Goal: Task Accomplishment & Management: Use online tool/utility

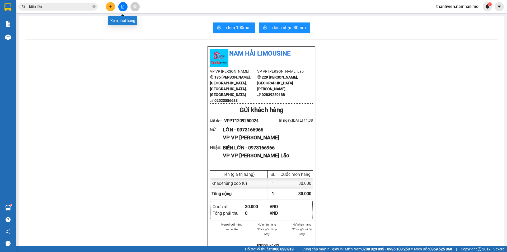
click at [122, 5] on icon "file-add" at bounding box center [123, 7] width 4 height 4
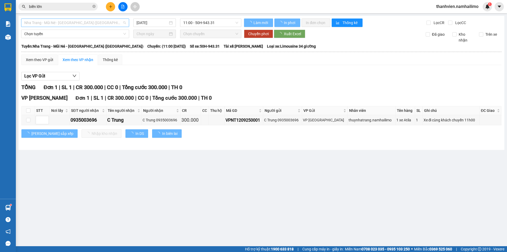
click at [107, 21] on span "Nha Trang - Mũi Né - [GEOGRAPHIC_DATA] ([GEOGRAPHIC_DATA])" at bounding box center [75, 23] width 102 height 8
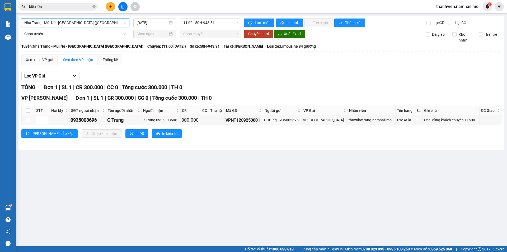
drag, startPoint x: 78, startPoint y: 190, endPoint x: 78, endPoint y: 187, distance: 2.9
click at [78, 188] on main "[GEOGRAPHIC_DATA] - [GEOGRAPHIC_DATA] - [GEOGRAPHIC_DATA] ([GEOGRAPHIC_DATA]) […" at bounding box center [253, 123] width 507 height 246
click at [95, 23] on span "Nha Trang - Mũi Né - [GEOGRAPHIC_DATA] ([GEOGRAPHIC_DATA])" at bounding box center [75, 23] width 102 height 8
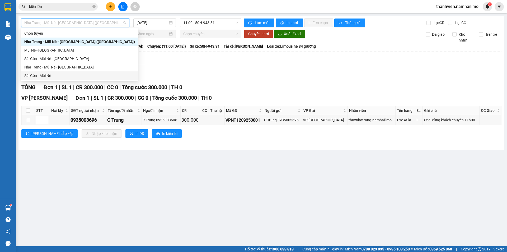
click at [45, 73] on div "Sài Gòn - Mũi Né" at bounding box center [79, 76] width 111 height 6
type input "[DATE]"
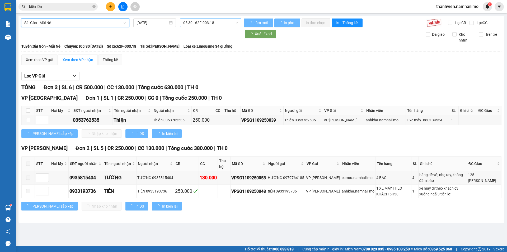
click at [228, 20] on span "05:30 - 62F-003.18" at bounding box center [210, 23] width 55 height 8
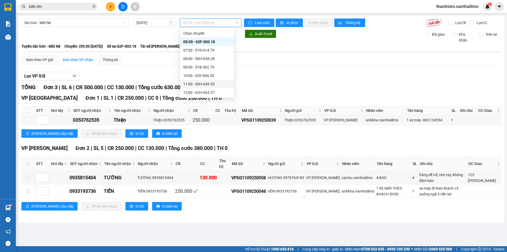
click at [220, 85] on div "11:00 - 50H-649.55" at bounding box center [207, 84] width 48 height 6
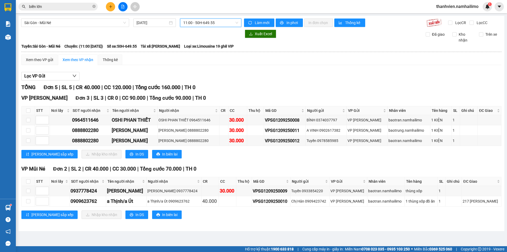
click at [224, 23] on span "11:00 - 50H-649.55" at bounding box center [210, 23] width 55 height 8
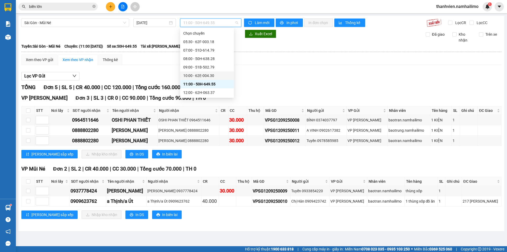
click at [216, 72] on div "10:00 - 62E-004.30" at bounding box center [207, 75] width 54 height 8
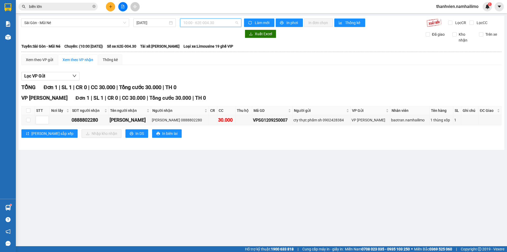
click at [228, 22] on span "10:00 - 62E-004.30" at bounding box center [210, 23] width 55 height 8
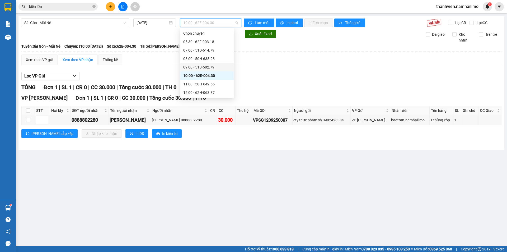
click at [215, 69] on div "09:00 - 51B-502.79" at bounding box center [207, 67] width 48 height 6
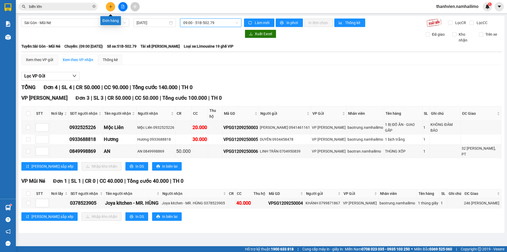
click at [109, 7] on icon "plus" at bounding box center [111, 7] width 4 height 4
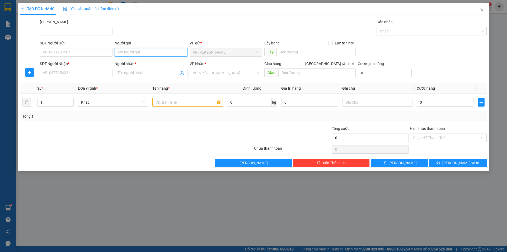
click at [129, 51] on input "Người gửi" at bounding box center [151, 52] width 73 height 8
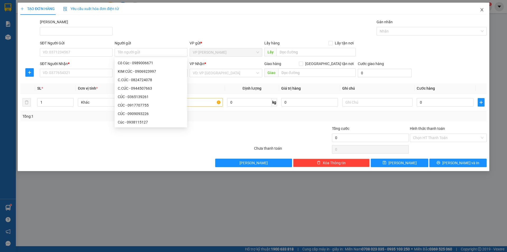
click at [482, 10] on icon "close" at bounding box center [481, 9] width 3 height 3
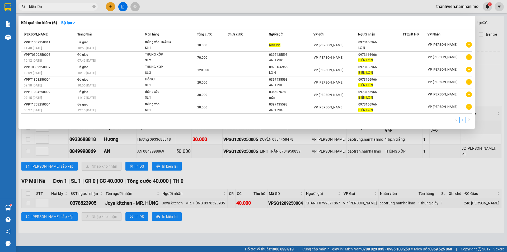
click at [57, 5] on input "biển lớn" at bounding box center [60, 7] width 62 height 6
type input "b"
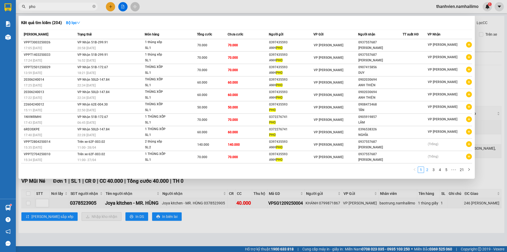
type input "pho"
click at [430, 169] on link "2" at bounding box center [427, 170] width 6 height 6
click at [434, 170] on link "3" at bounding box center [434, 170] width 6 height 6
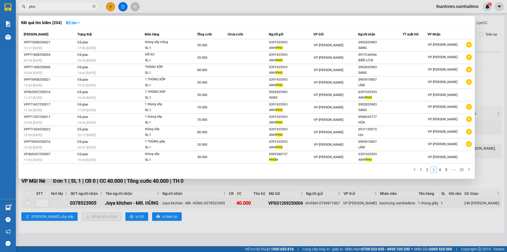
click at [434, 170] on link "3" at bounding box center [434, 170] width 6 height 6
click at [434, 171] on link "3" at bounding box center [434, 170] width 6 height 6
click at [437, 169] on link "4" at bounding box center [440, 170] width 6 height 6
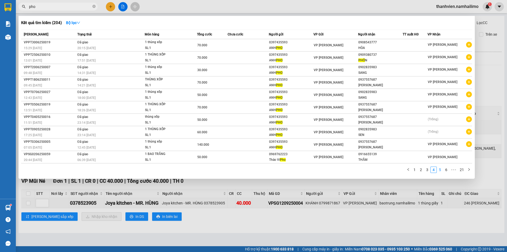
click at [441, 171] on link "5" at bounding box center [440, 170] width 6 height 6
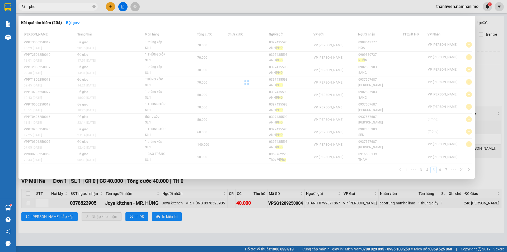
click at [441, 171] on div "[PERSON_NAME] thái Món hàng Tổng cước Chưa cước Người gửi VP Gửi Người nhận TT …" at bounding box center [246, 103] width 451 height 146
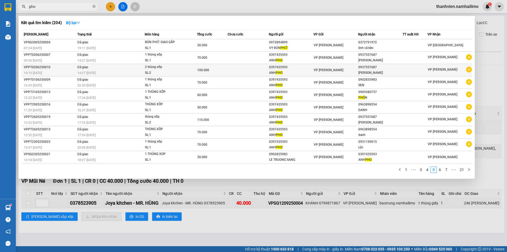
click at [470, 69] on icon "plus-circle" at bounding box center [469, 70] width 6 height 6
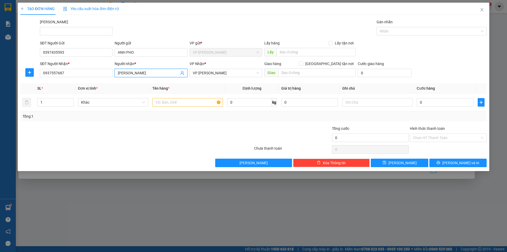
drag, startPoint x: 149, startPoint y: 76, endPoint x: 136, endPoint y: 75, distance: 13.0
click at [124, 73] on span "[PERSON_NAME]" at bounding box center [151, 73] width 73 height 8
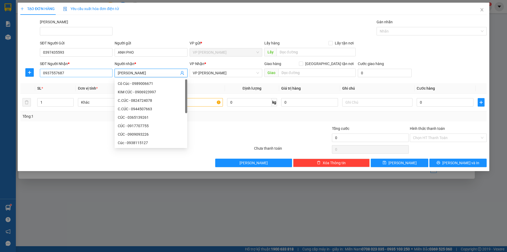
drag, startPoint x: 140, startPoint y: 71, endPoint x: 109, endPoint y: 72, distance: 30.9
click at [109, 72] on div "SĐT Người Nhận * 0937557687 Người nhận * ANH THUẤN VP Nhận * VP [PERSON_NAME] L…" at bounding box center [263, 70] width 449 height 18
type input "hương"
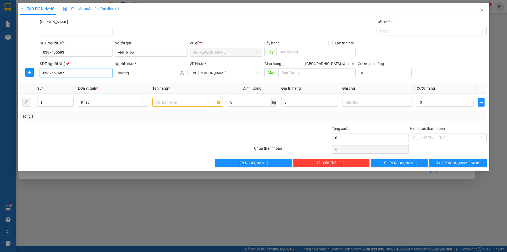
drag, startPoint x: 64, startPoint y: 74, endPoint x: 41, endPoint y: 75, distance: 23.5
click at [41, 75] on input "0937557687" at bounding box center [76, 73] width 73 height 8
drag, startPoint x: 78, startPoint y: 70, endPoint x: 36, endPoint y: 72, distance: 42.3
click at [36, 72] on div "SĐT Người Nhận * 09090937557687 09090937557687 Người nhận * hương VP Nhận * VP …" at bounding box center [253, 70] width 467 height 18
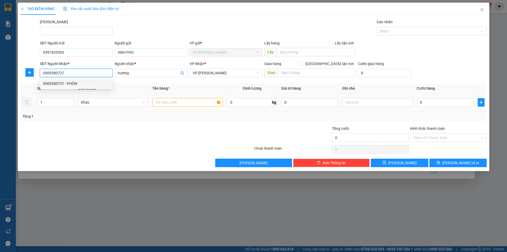
type input "0909380737"
click at [155, 102] on input "text" at bounding box center [187, 102] width 70 height 8
click at [166, 103] on input "text" at bounding box center [187, 102] width 70 height 8
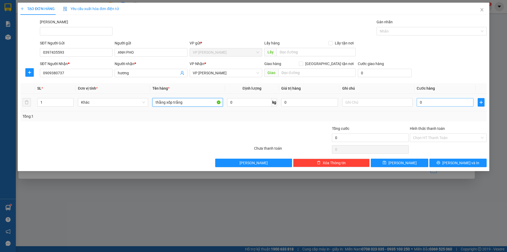
type input "thằng xốp trắng"
click at [427, 102] on input "0" at bounding box center [445, 102] width 57 height 8
type input "5"
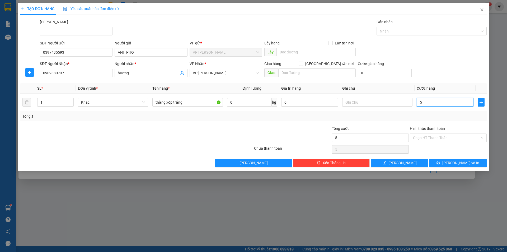
type input "50"
type input "50.000"
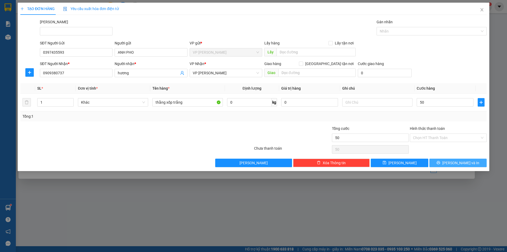
type input "50.000"
click at [446, 164] on button "[PERSON_NAME] và In" at bounding box center [457, 162] width 57 height 8
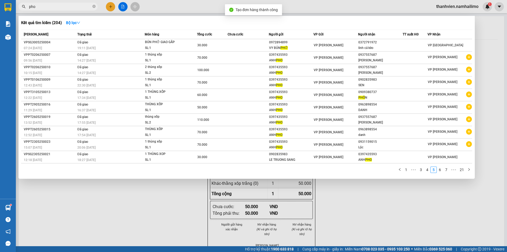
drag, startPoint x: 365, startPoint y: 201, endPoint x: 361, endPoint y: 199, distance: 4.8
click at [364, 201] on div at bounding box center [253, 126] width 507 height 252
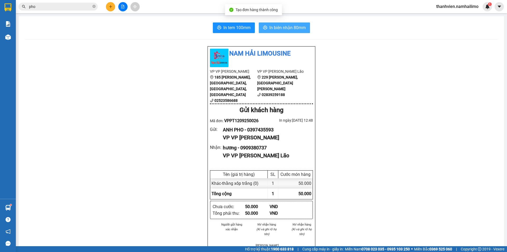
click at [284, 30] on span "In biên nhận 80mm" at bounding box center [287, 27] width 36 height 7
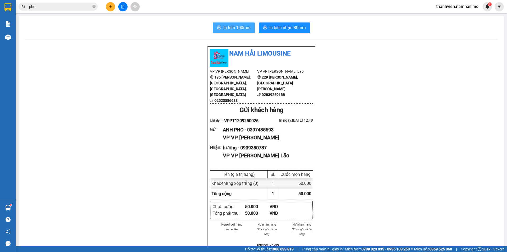
click at [239, 27] on span "In tem 100mm" at bounding box center [236, 27] width 27 height 7
click at [123, 6] on icon "file-add" at bounding box center [123, 7] width 4 height 4
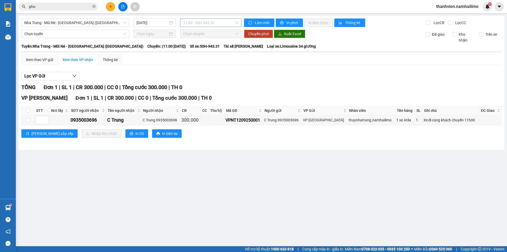
click at [230, 22] on span "11:00 - 50H-943.31" at bounding box center [210, 23] width 55 height 8
click at [89, 22] on span "Nha Trang - Mũi Né - [GEOGRAPHIC_DATA] ([GEOGRAPHIC_DATA])" at bounding box center [75, 23] width 102 height 8
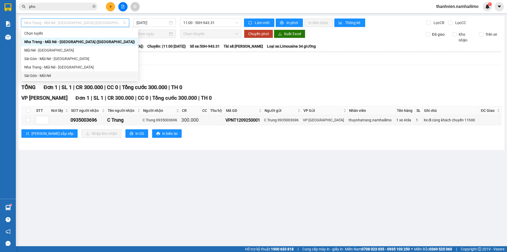
click at [64, 78] on div "Sài Gòn - Mũi Né" at bounding box center [79, 76] width 111 height 6
type input "[DATE]"
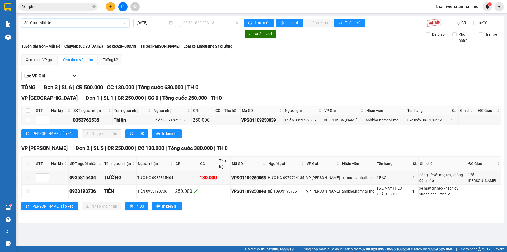
click at [219, 21] on span "05:30 - 62F-003.18" at bounding box center [210, 23] width 55 height 8
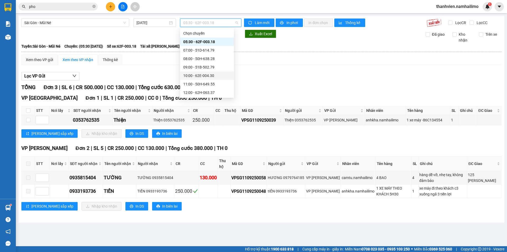
click at [218, 73] on div "10:00 - 62E-004.30" at bounding box center [207, 76] width 48 height 6
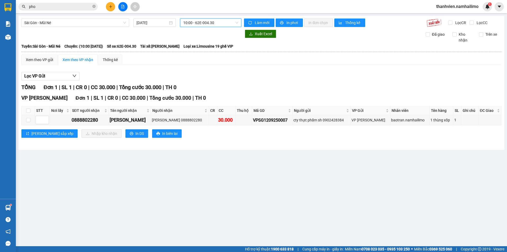
click at [223, 23] on span "10:00 - 62E-004.30" at bounding box center [210, 23] width 55 height 8
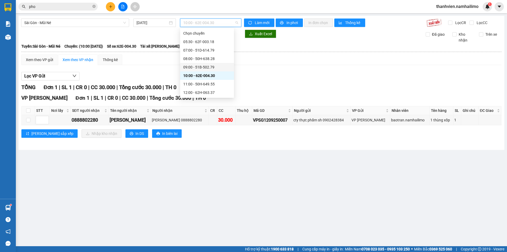
click at [212, 67] on div "09:00 - 51B-502.79" at bounding box center [207, 67] width 48 height 6
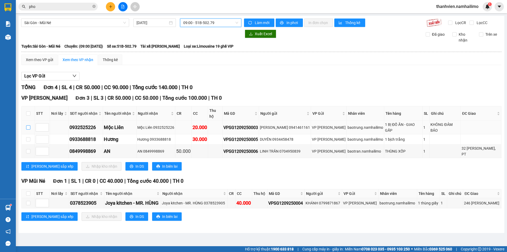
click at [27, 125] on input "checkbox" at bounding box center [28, 127] width 4 height 4
checkbox input "true"
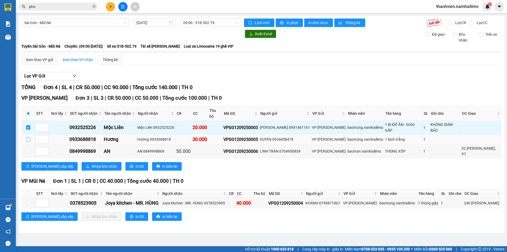
click at [28, 137] on input "checkbox" at bounding box center [28, 139] width 4 height 4
checkbox input "true"
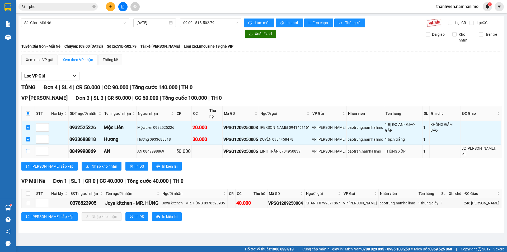
click at [28, 148] on label at bounding box center [28, 151] width 4 height 6
click at [28, 149] on input "checkbox" at bounding box center [28, 151] width 4 height 4
checkbox input "true"
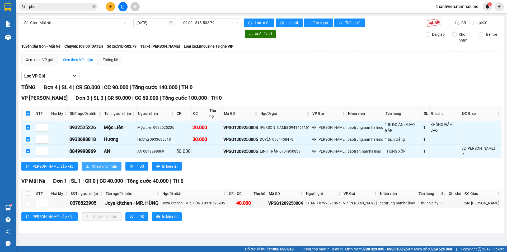
click at [92, 163] on span "Nhập kho nhận" at bounding box center [105, 166] width 26 height 6
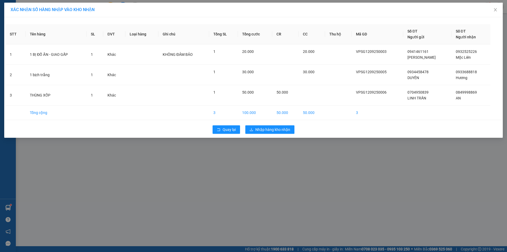
click at [283, 125] on div "Quay lại Nhập hàng kho nhận" at bounding box center [254, 129] width 496 height 14
click at [283, 130] on span "Nhập hàng kho nhận" at bounding box center [272, 129] width 35 height 6
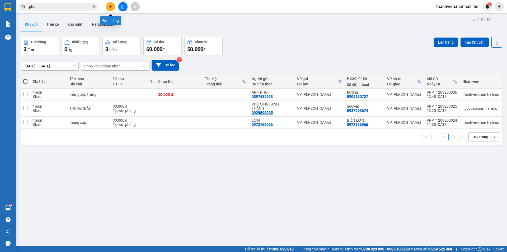
click at [110, 6] on icon "plus" at bounding box center [111, 7] width 4 height 4
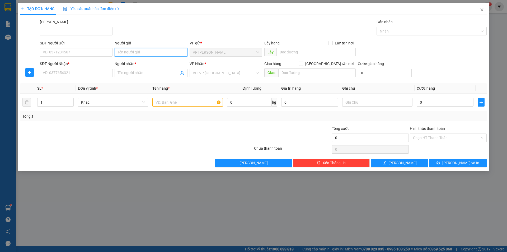
click at [152, 54] on input "Người gửi" at bounding box center [151, 52] width 73 height 8
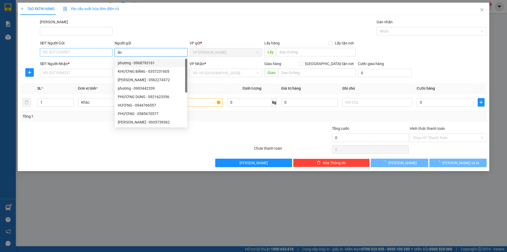
type input "lài"
drag, startPoint x: 107, startPoint y: 51, endPoint x: 107, endPoint y: 57, distance: 5.5
click at [107, 51] on input "SĐT Người Gửi" at bounding box center [76, 52] width 73 height 8
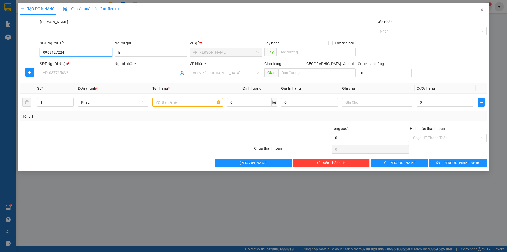
type input "0963127224"
click at [131, 72] on input "Người nhận *" at bounding box center [148, 73] width 61 height 6
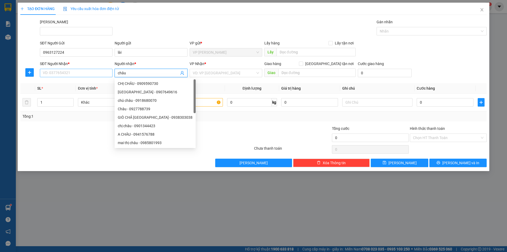
type input "châu"
click at [82, 74] on input "SĐT Người Nhận *" at bounding box center [76, 73] width 73 height 8
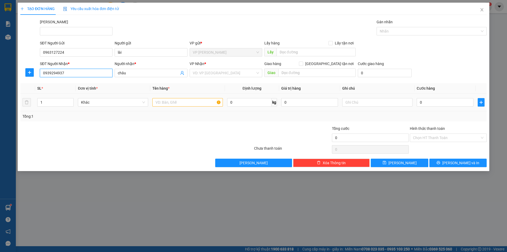
type input "0939294937"
click at [181, 101] on input "text" at bounding box center [187, 102] width 70 height 8
click at [223, 73] on input "search" at bounding box center [224, 73] width 63 height 8
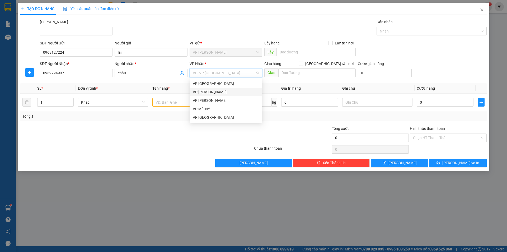
drag, startPoint x: 211, startPoint y: 91, endPoint x: 191, endPoint y: 108, distance: 25.9
click at [211, 91] on div "VP [PERSON_NAME]" at bounding box center [226, 92] width 66 height 6
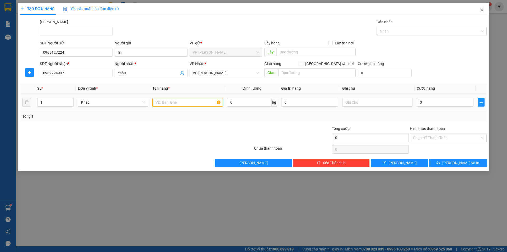
click at [175, 103] on input "text" at bounding box center [187, 102] width 70 height 8
type input "y"
type input "thùng giấy"
click at [440, 101] on input "0" at bounding box center [445, 102] width 57 height 8
type input "3"
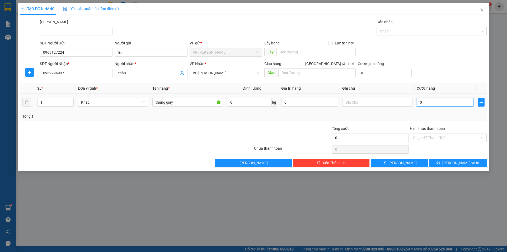
type input "3"
type input "30"
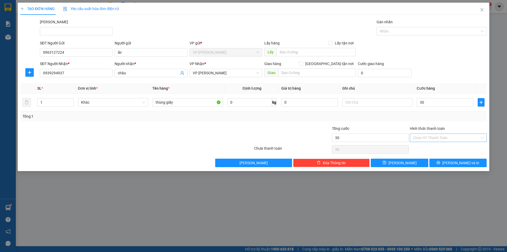
click at [427, 138] on input "Hình thức thanh toán" at bounding box center [446, 138] width 67 height 8
type input "30.000"
click at [427, 138] on input "Hình thức thanh toán" at bounding box center [446, 138] width 67 height 8
click at [428, 149] on div "Tại văn phòng" at bounding box center [448, 148] width 70 height 6
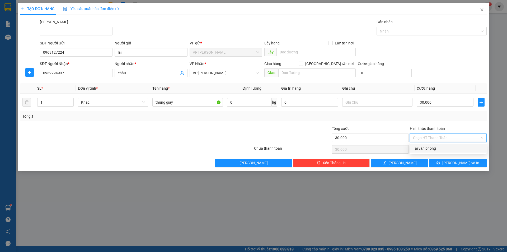
type input "0"
click at [444, 161] on button "[PERSON_NAME] và In" at bounding box center [457, 162] width 57 height 8
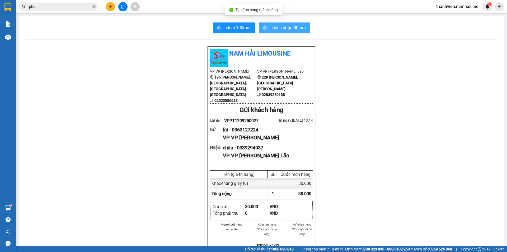
click at [267, 28] on button "In biên nhận 80mm" at bounding box center [284, 27] width 51 height 11
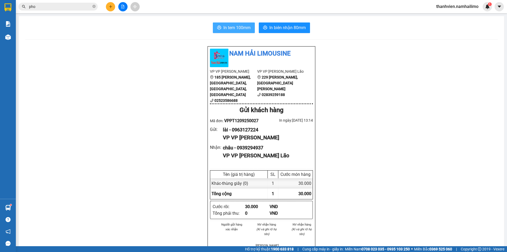
click at [235, 27] on span "In tem 100mm" at bounding box center [236, 27] width 27 height 7
click at [122, 7] on icon "file-add" at bounding box center [123, 7] width 4 height 4
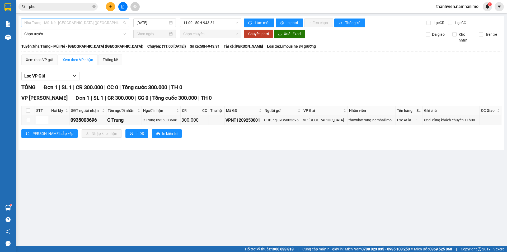
click at [97, 20] on span "Nha Trang - Mũi Né - [GEOGRAPHIC_DATA] ([GEOGRAPHIC_DATA])" at bounding box center [75, 23] width 102 height 8
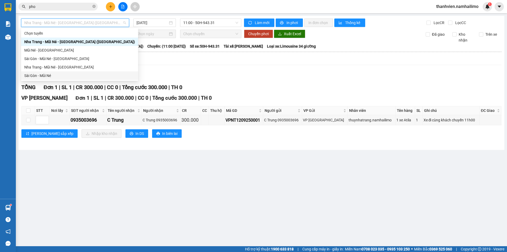
click at [46, 76] on div "Sài Gòn - Mũi Né" at bounding box center [79, 76] width 111 height 6
type input "[DATE]"
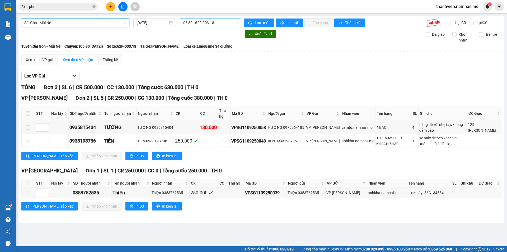
click at [226, 22] on span "05:30 - 62F-003.18" at bounding box center [210, 23] width 55 height 8
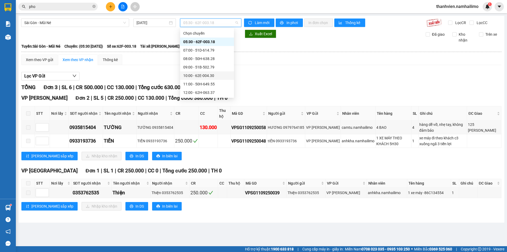
click at [219, 77] on div "10:00 - 62E-004.30" at bounding box center [207, 76] width 48 height 6
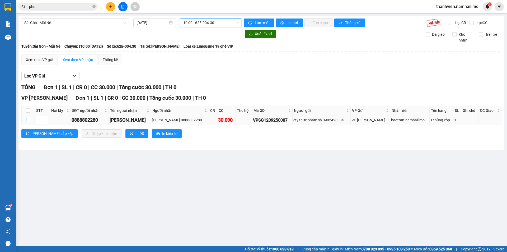
click at [29, 121] on input "checkbox" at bounding box center [28, 120] width 4 height 4
checkbox input "true"
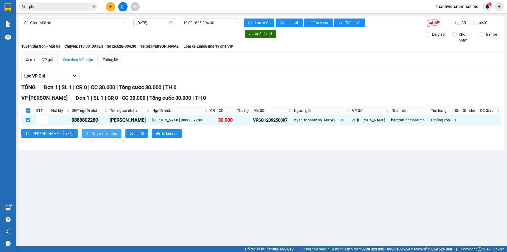
click at [92, 133] on span "Nhập kho nhận" at bounding box center [105, 133] width 26 height 6
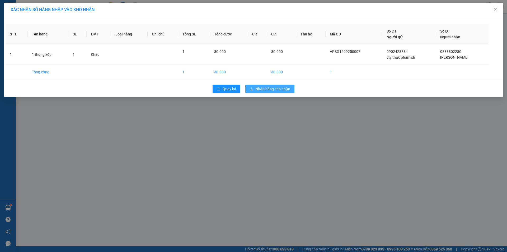
click at [274, 86] on button "Nhập hàng kho nhận" at bounding box center [269, 88] width 49 height 8
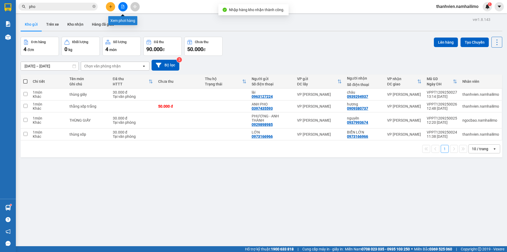
click at [125, 6] on button at bounding box center [122, 6] width 9 height 9
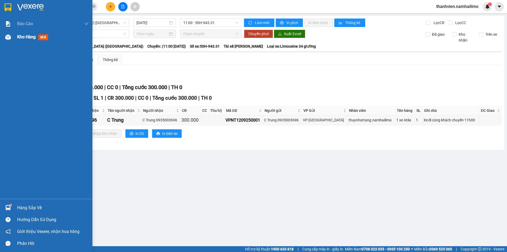
click at [26, 38] on span "Kho hàng" at bounding box center [26, 36] width 18 height 5
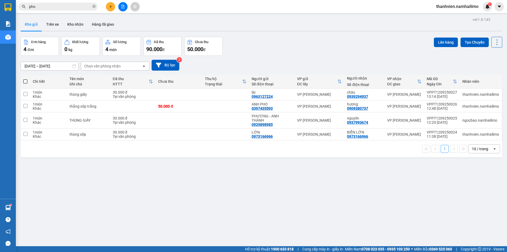
click at [27, 81] on span at bounding box center [25, 81] width 4 height 4
click at [25, 79] on input "checkbox" at bounding box center [25, 79] width 0 height 0
checkbox input "true"
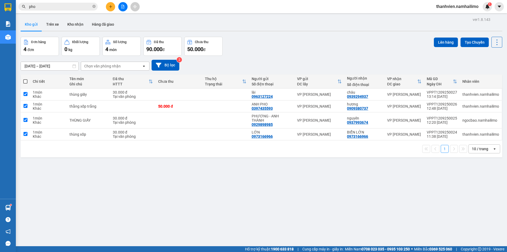
checkbox input "true"
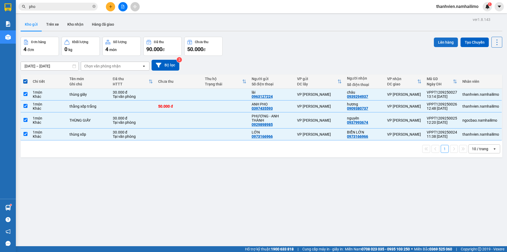
click at [445, 41] on button "Lên hàng" at bounding box center [446, 42] width 24 height 10
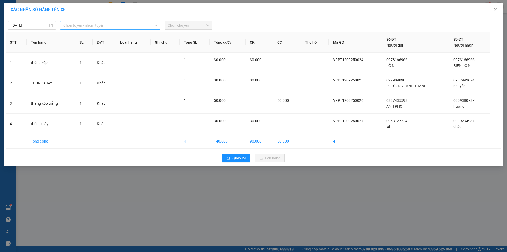
click at [108, 26] on span "Chọn tuyến - nhóm tuyến" at bounding box center [110, 25] width 94 height 8
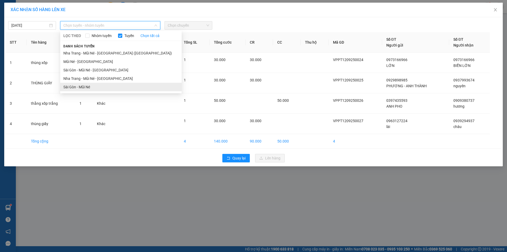
click at [109, 90] on li "Sài Gòn - Mũi Né" at bounding box center [120, 87] width 121 height 8
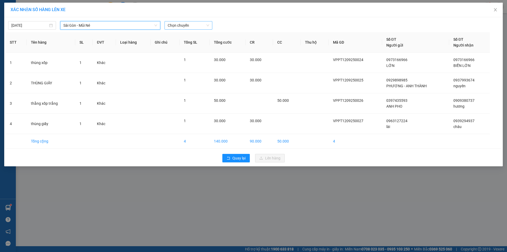
click at [199, 23] on span "Chọn chuyến" at bounding box center [188, 25] width 41 height 8
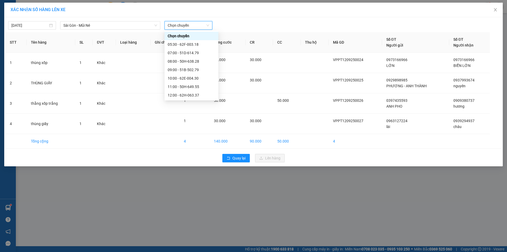
click at [199, 23] on span "Chọn chuyến" at bounding box center [188, 25] width 41 height 8
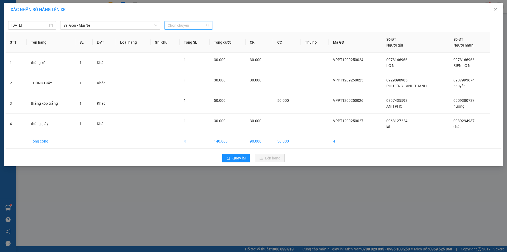
click at [198, 25] on span "Chọn chuyến" at bounding box center [188, 25] width 41 height 8
click at [112, 24] on span "Sài Gòn - Mũi Né" at bounding box center [110, 25] width 94 height 8
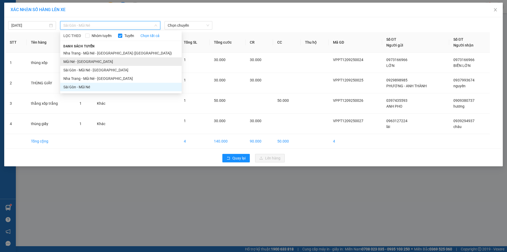
click at [97, 63] on li "Mũi Né - [GEOGRAPHIC_DATA]" at bounding box center [120, 61] width 121 height 8
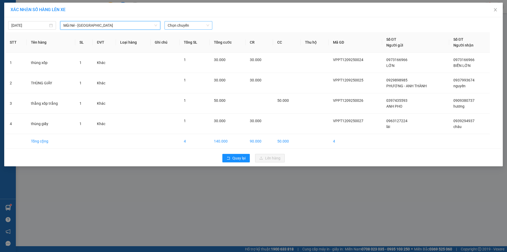
click at [192, 25] on span "Chọn chuyến" at bounding box center [188, 25] width 41 height 8
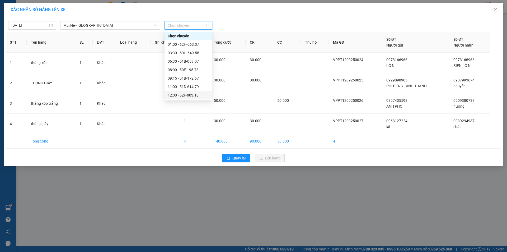
click at [196, 95] on div "12:00 - 62F-003.18" at bounding box center [188, 95] width 41 height 6
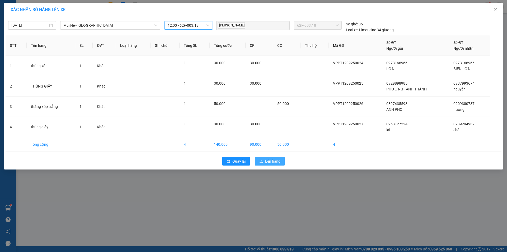
click at [273, 162] on span "Lên hàng" at bounding box center [272, 161] width 15 height 6
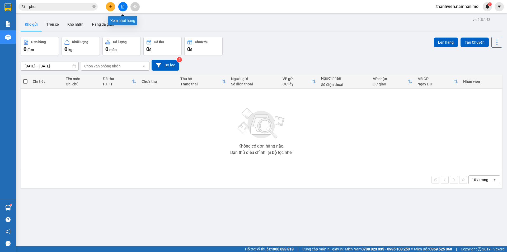
click at [126, 6] on button at bounding box center [122, 6] width 9 height 9
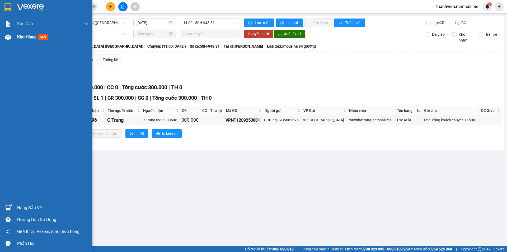
click at [22, 37] on span "Kho hàng" at bounding box center [26, 36] width 18 height 5
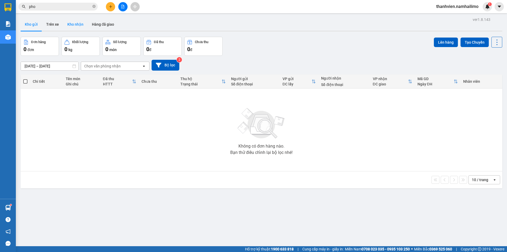
click at [78, 25] on button "Kho nhận" at bounding box center [75, 24] width 25 height 13
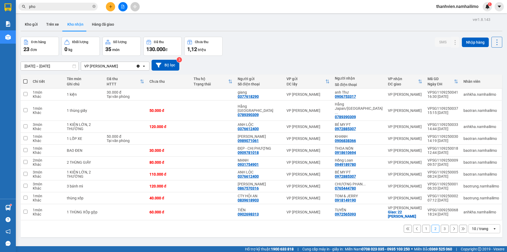
click at [422, 224] on button "1" at bounding box center [426, 228] width 8 height 8
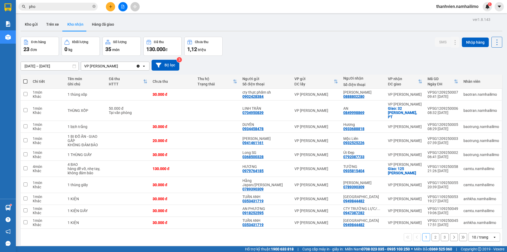
click at [432, 233] on button "2" at bounding box center [435, 237] width 8 height 8
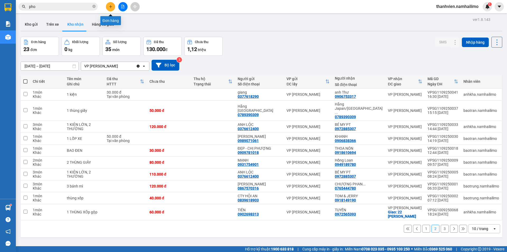
click at [110, 7] on icon "plus" at bounding box center [111, 7] width 4 height 4
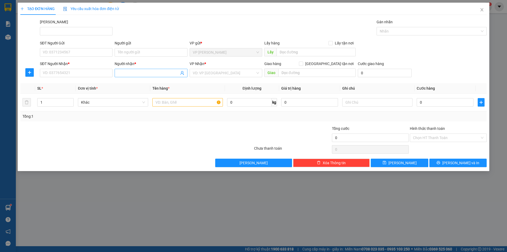
click at [130, 74] on input "Người nhận *" at bounding box center [148, 73] width 61 height 6
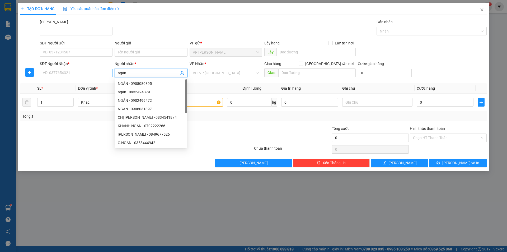
type input "ngân"
click at [84, 74] on input "SĐT Người Nhận *" at bounding box center [76, 73] width 73 height 8
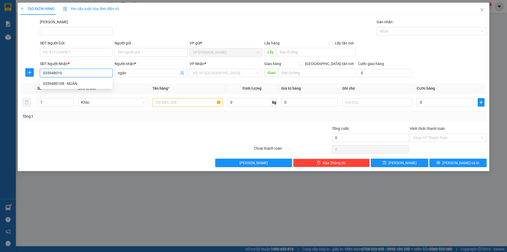
type input "0359480108"
click at [85, 82] on div "0359480108 - NGÂN" at bounding box center [76, 84] width 66 height 6
type input "NGÂN"
type input "30.000"
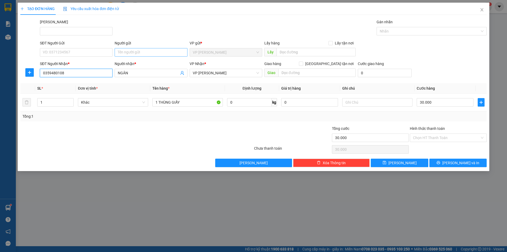
type input "0359480108"
click at [124, 54] on input "Người gửi" at bounding box center [151, 52] width 73 height 8
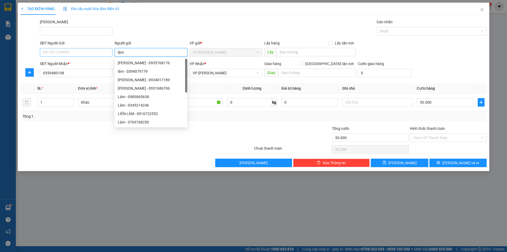
type input "lâm"
click at [99, 54] on input "SĐT Người Gửi" at bounding box center [76, 52] width 73 height 8
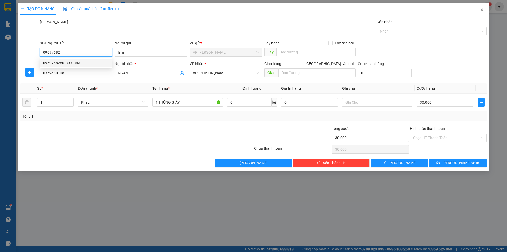
click at [91, 63] on div "0969768250 - CÔ LÂM" at bounding box center [76, 63] width 66 height 6
type input "0969768250"
type input "CÔ LÂM"
type input "0969768250"
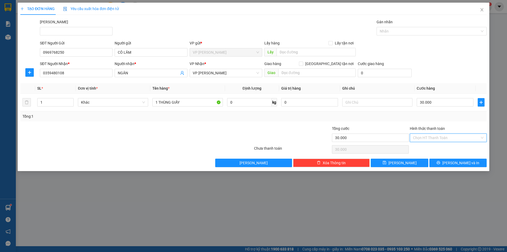
click at [444, 137] on input "Hình thức thanh toán" at bounding box center [446, 138] width 67 height 8
click at [439, 149] on div "Tại văn phòng" at bounding box center [448, 148] width 70 height 6
type input "0"
click at [438, 162] on button "[PERSON_NAME] và In" at bounding box center [457, 162] width 57 height 8
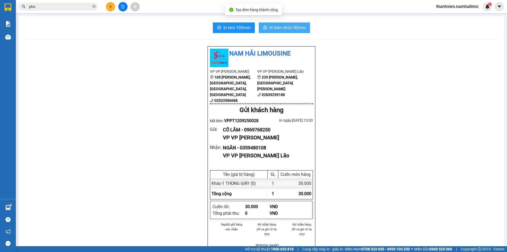
click at [282, 27] on span "In biên nhận 80mm" at bounding box center [287, 27] width 36 height 7
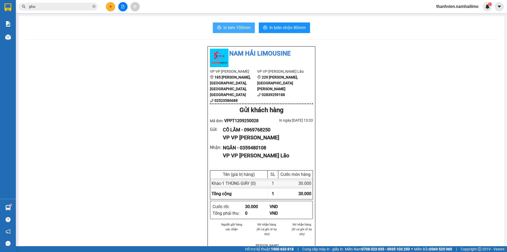
click at [245, 29] on span "In tem 100mm" at bounding box center [236, 27] width 27 height 7
click at [119, 6] on button at bounding box center [122, 6] width 9 height 9
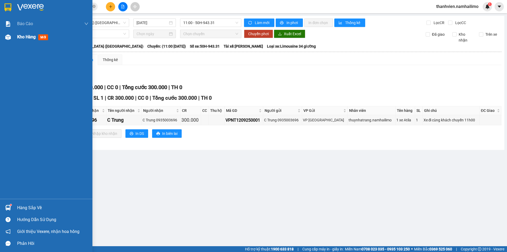
click at [17, 36] on div "Kho hàng mới" at bounding box center [46, 36] width 92 height 13
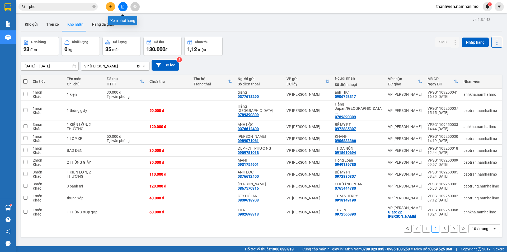
click at [125, 10] on button at bounding box center [122, 6] width 9 height 9
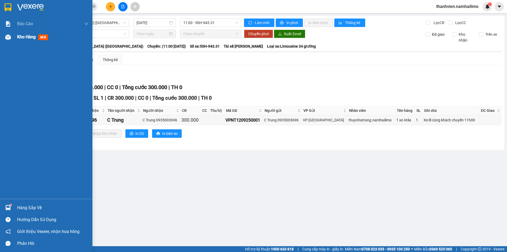
click at [12, 36] on div at bounding box center [7, 36] width 9 height 9
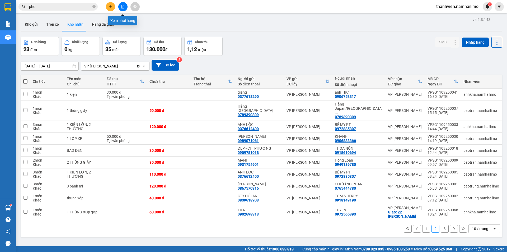
click at [124, 7] on icon "file-add" at bounding box center [123, 7] width 4 height 4
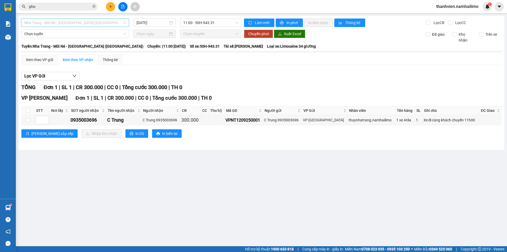
click at [86, 24] on span "Nha Trang - Mũi Né - [GEOGRAPHIC_DATA] ([GEOGRAPHIC_DATA])" at bounding box center [75, 23] width 102 height 8
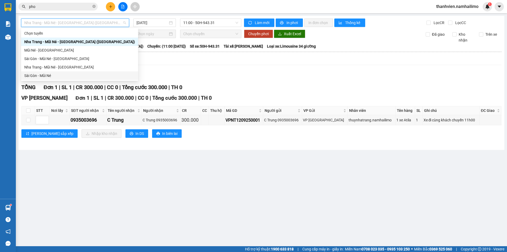
click at [46, 79] on div "Sài Gòn - Mũi Né" at bounding box center [79, 75] width 117 height 8
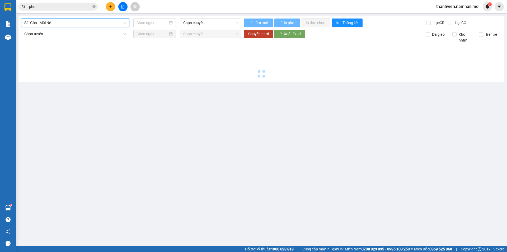
type input "[DATE]"
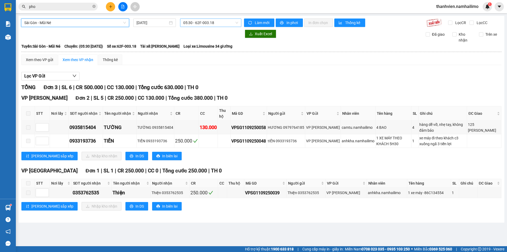
click at [225, 24] on span "05:30 - 62F-003.18" at bounding box center [210, 23] width 55 height 8
click at [225, 23] on span "05:30 - 62F-003.18" at bounding box center [210, 23] width 55 height 8
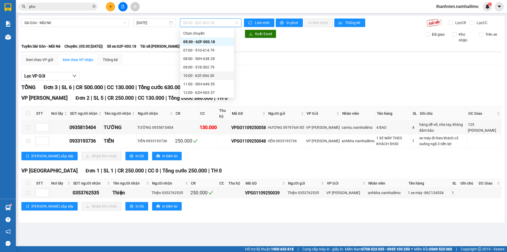
click at [220, 75] on div "10:00 - 62E-004.30" at bounding box center [207, 76] width 48 height 6
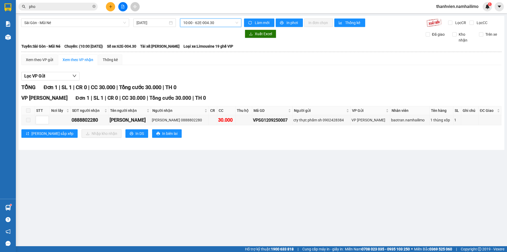
click at [225, 23] on span "10:00 - 62E-004.30" at bounding box center [210, 23] width 55 height 8
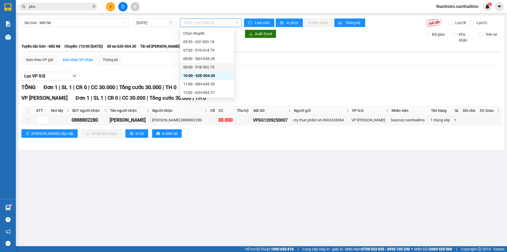
click at [218, 68] on div "09:00 - 51B-502.79" at bounding box center [207, 67] width 48 height 6
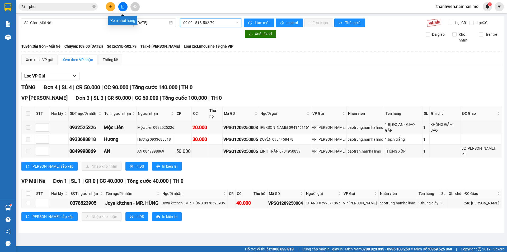
click at [121, 5] on icon "file-add" at bounding box center [123, 7] width 4 height 4
click at [122, 7] on icon "file-add" at bounding box center [123, 7] width 4 height 4
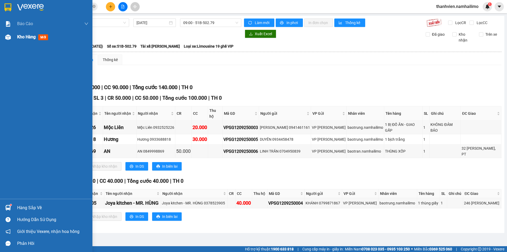
click at [19, 38] on span "Kho hàng" at bounding box center [26, 36] width 18 height 5
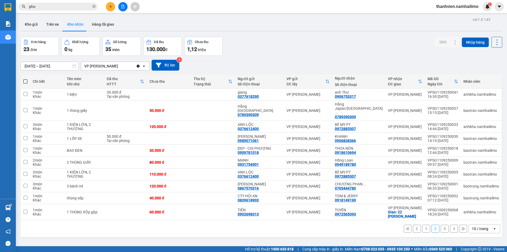
click at [424, 224] on button "1" at bounding box center [426, 228] width 8 height 8
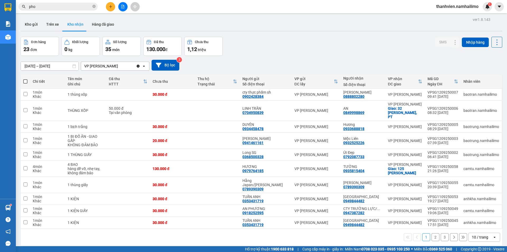
click at [442, 234] on button "3" at bounding box center [445, 237] width 8 height 8
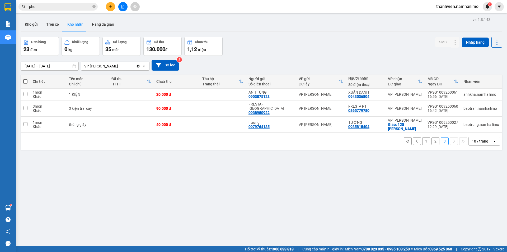
click at [434, 138] on button "2" at bounding box center [435, 141] width 8 height 8
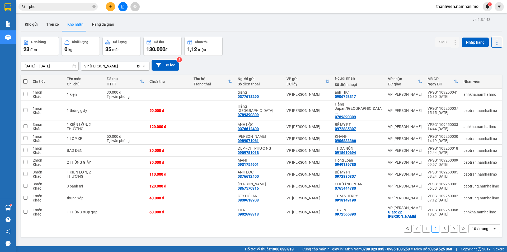
click at [423, 224] on button "1" at bounding box center [426, 228] width 8 height 8
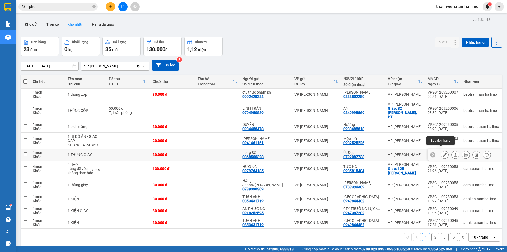
click at [443, 153] on icon at bounding box center [445, 155] width 4 height 4
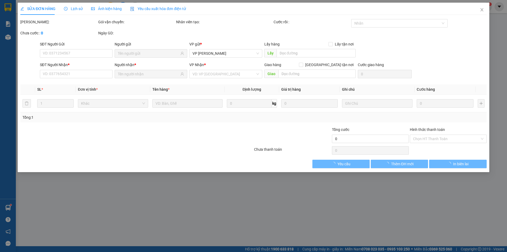
type input "0368500328"
type input "Long SG"
type input "0792087733"
type input "Út Đẹp"
type input "30.000"
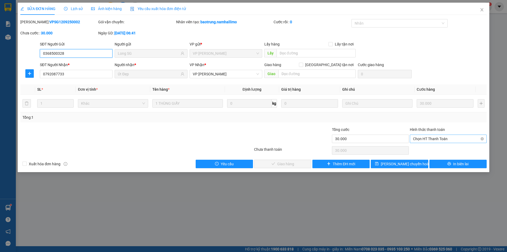
click at [435, 136] on span "Chọn HT Thanh Toán" at bounding box center [448, 139] width 70 height 8
click at [436, 148] on div "Tại văn phòng" at bounding box center [448, 149] width 70 height 6
type input "0"
click at [296, 164] on button "Giao hàng" at bounding box center [282, 163] width 57 height 8
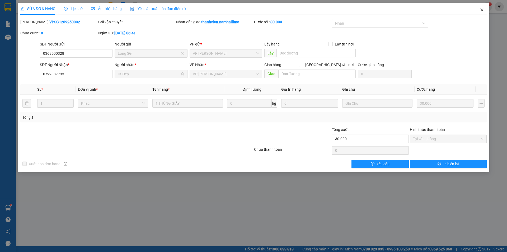
click at [480, 10] on icon "close" at bounding box center [482, 10] width 4 height 4
click at [480, 10] on span "thanhvien.namhailimo" at bounding box center [457, 6] width 51 height 7
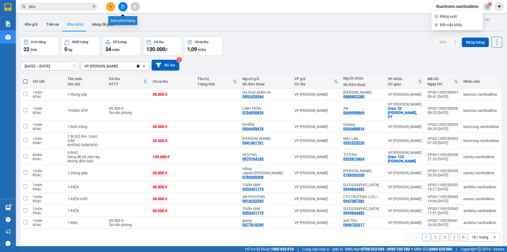
click at [124, 6] on icon "file-add" at bounding box center [122, 7] width 3 height 4
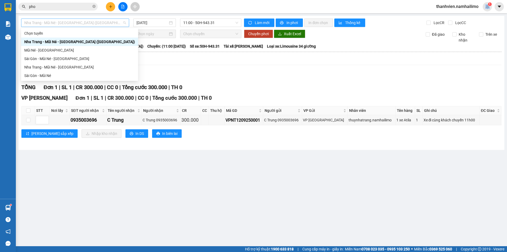
click at [105, 25] on span "Nha Trang - Mũi Né - [GEOGRAPHIC_DATA] ([GEOGRAPHIC_DATA])" at bounding box center [75, 23] width 102 height 8
click at [54, 77] on div "Sài Gòn - Mũi Né" at bounding box center [79, 76] width 111 height 6
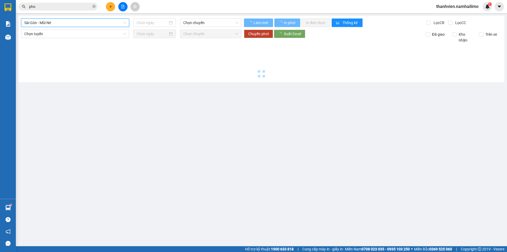
type input "[DATE]"
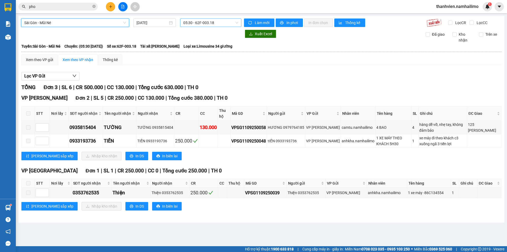
click at [228, 22] on span "05:30 - 62F-003.18" at bounding box center [210, 23] width 55 height 8
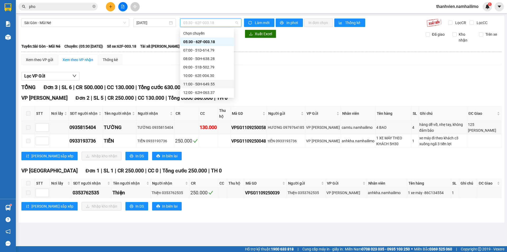
click at [216, 84] on div "11:00 - 50H-649.55" at bounding box center [207, 84] width 48 height 6
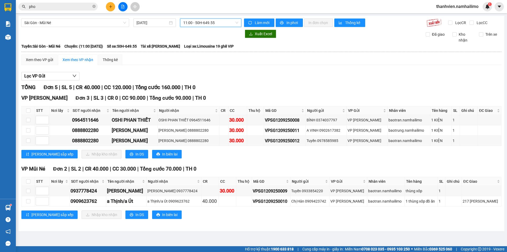
click at [217, 22] on span "11:00 - 50H-649.55" at bounding box center [210, 23] width 55 height 8
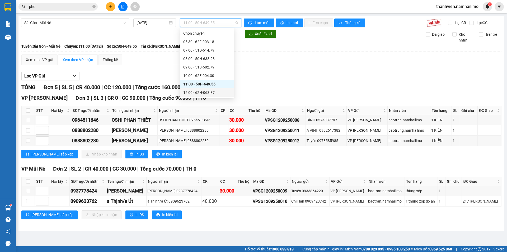
click at [221, 94] on div "12:00 - 62H-063.37" at bounding box center [207, 92] width 48 height 6
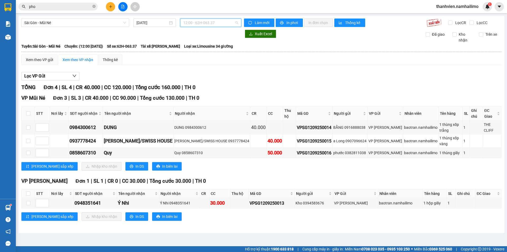
click at [221, 25] on span "12:00 - 62H-063.37" at bounding box center [210, 23] width 55 height 8
click at [218, 23] on span "12:00 - 62H-063.37" at bounding box center [210, 23] width 55 height 8
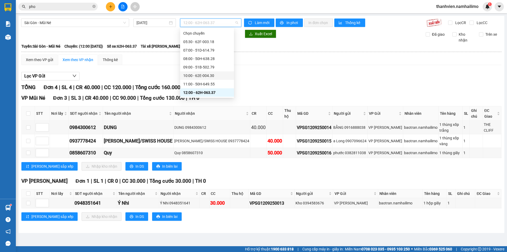
click at [202, 74] on div "10:00 - 62E-004.30" at bounding box center [207, 76] width 48 height 6
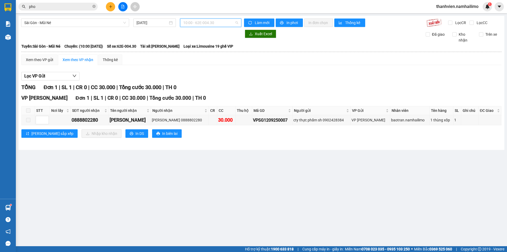
click at [228, 24] on span "10:00 - 62E-004.30" at bounding box center [210, 23] width 55 height 8
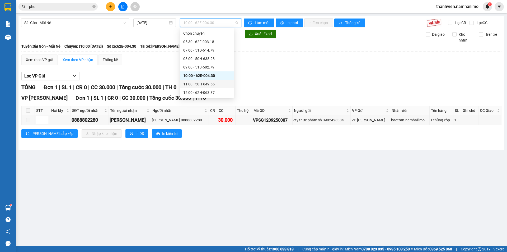
click at [217, 84] on div "11:00 - 50H-649.55" at bounding box center [207, 84] width 48 height 6
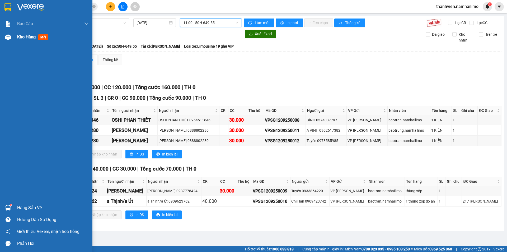
click at [33, 36] on span "Kho hàng" at bounding box center [26, 36] width 18 height 5
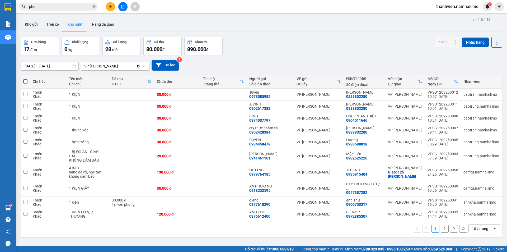
click at [441, 224] on button "2" at bounding box center [445, 228] width 8 height 8
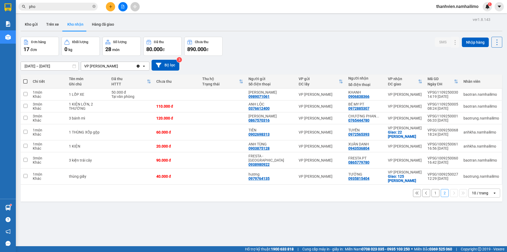
click at [433, 190] on button "1" at bounding box center [435, 193] width 8 height 8
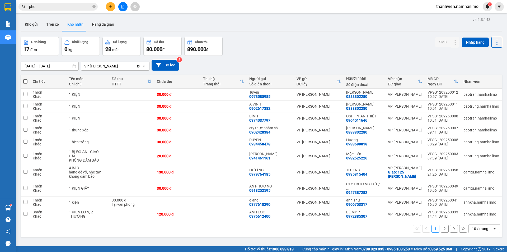
click at [441, 224] on button "2" at bounding box center [445, 228] width 8 height 8
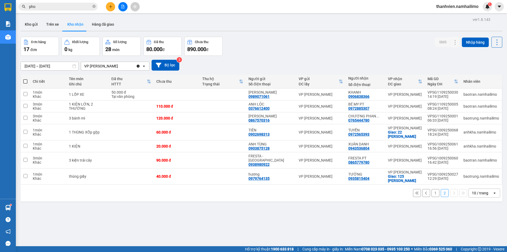
click at [155, 228] on div "ver 1.8.143 Kho gửi Trên xe Kho nhận Hàng đã giao Đơn hàng 17 đơn Khối lượng 0 …" at bounding box center [261, 142] width 486 height 252
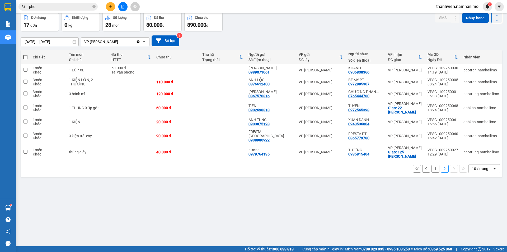
click at [431, 164] on button "1" at bounding box center [435, 168] width 8 height 8
